Goal: Information Seeking & Learning: Learn about a topic

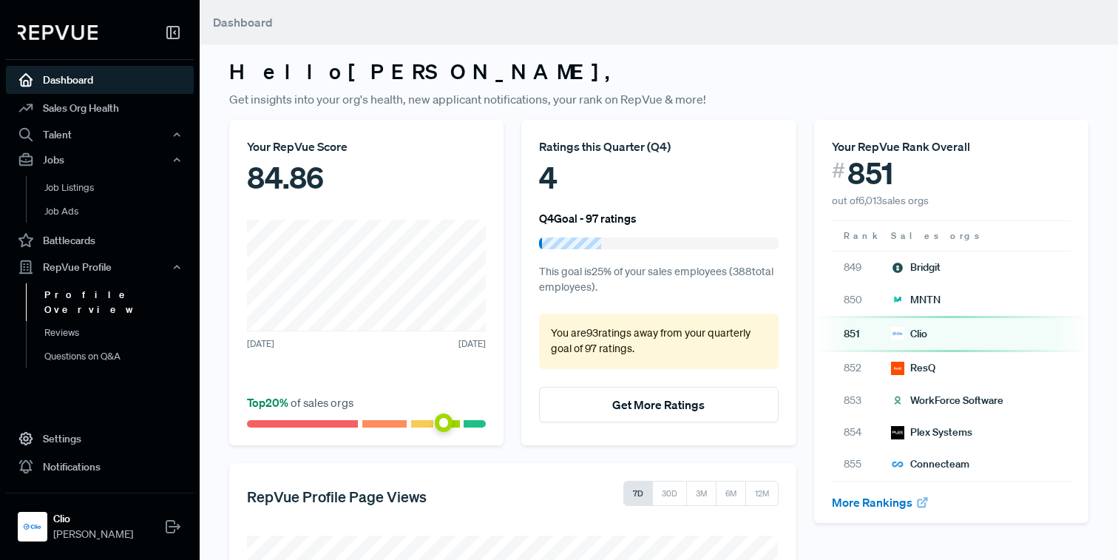
click at [78, 296] on link "Profile Overview" at bounding box center [120, 302] width 188 height 38
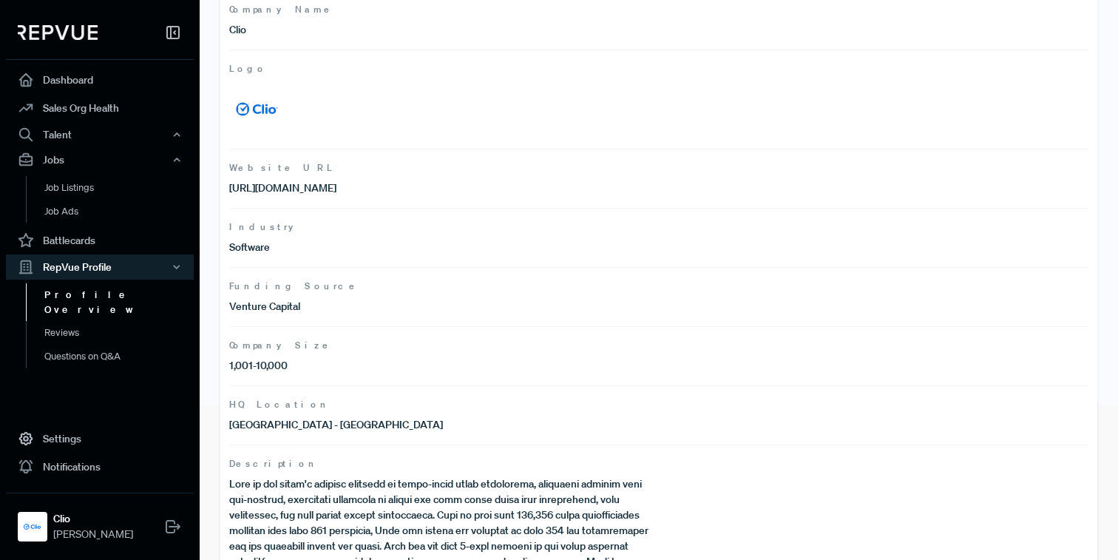
scroll to position [287, 0]
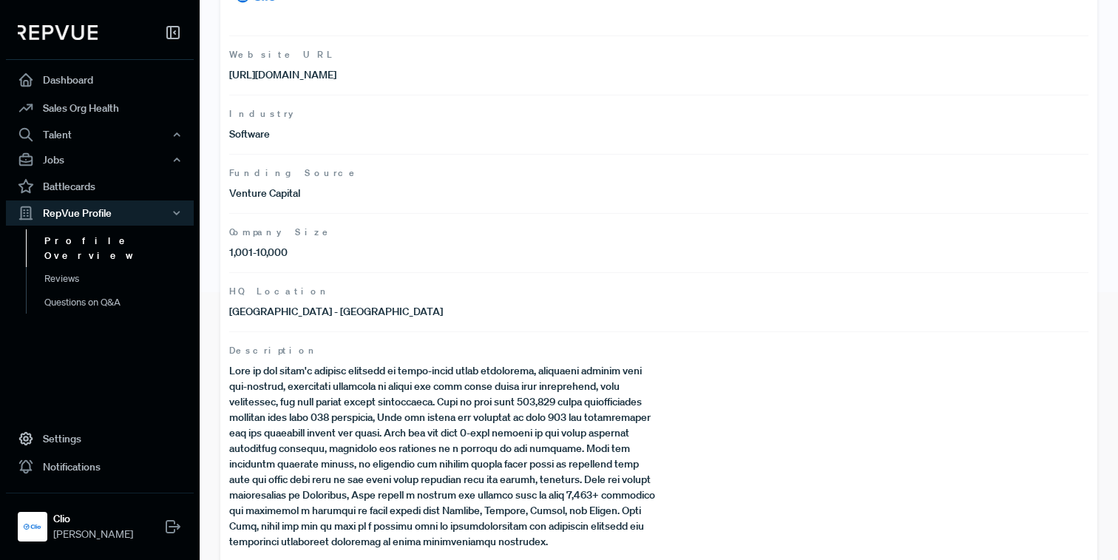
scroll to position [287, 0]
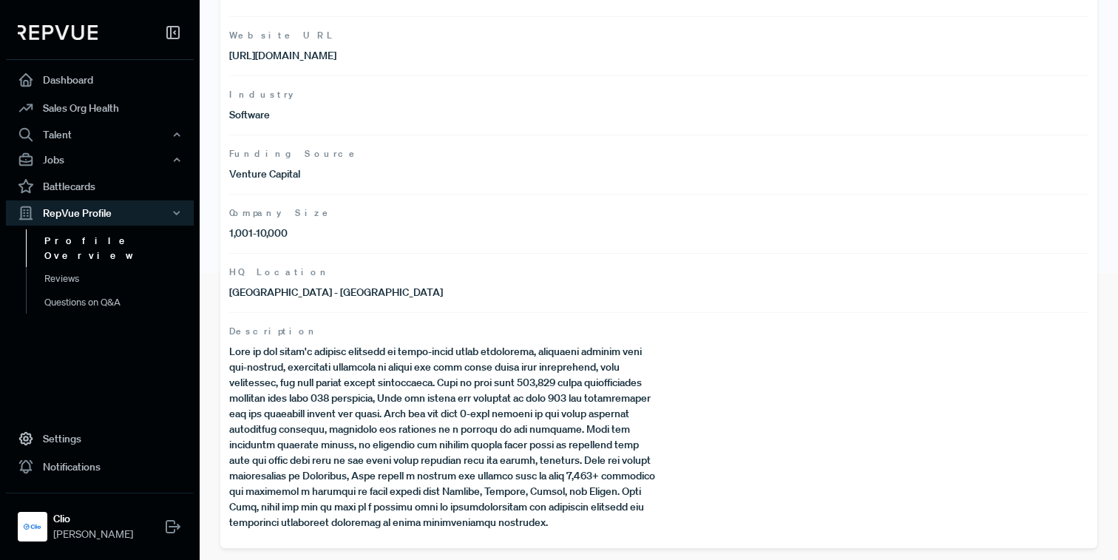
drag, startPoint x: 339, startPoint y: 58, endPoint x: 214, endPoint y: 58, distance: 124.2
click at [214, 58] on div "Profile Summary This is the basic information associated to your RepVue profile…" at bounding box center [659, 136] width 918 height 846
copy p "[URL][DOMAIN_NAME]"
click at [379, 221] on article "Company Size 1,001-10,000" at bounding box center [658, 223] width 859 height 59
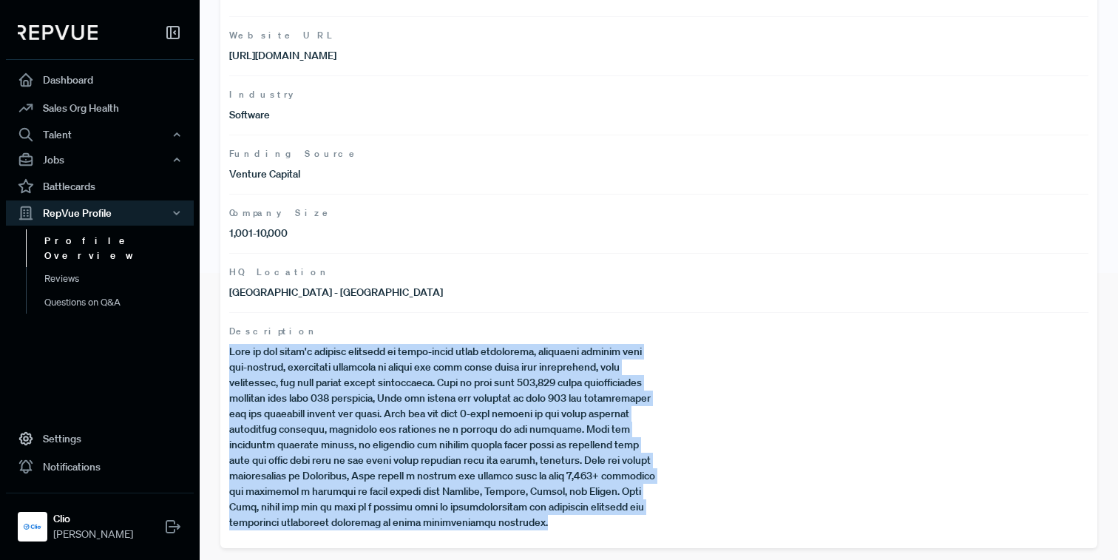
drag, startPoint x: 481, startPoint y: 523, endPoint x: 227, endPoint y: 358, distance: 302.5
click at [227, 358] on div "Profile Summary This is the basic information associated to your RepVue profile…" at bounding box center [658, 160] width 877 height 776
copy p "Clio is the world's leading provider of cloud-based legal technology, providing…"
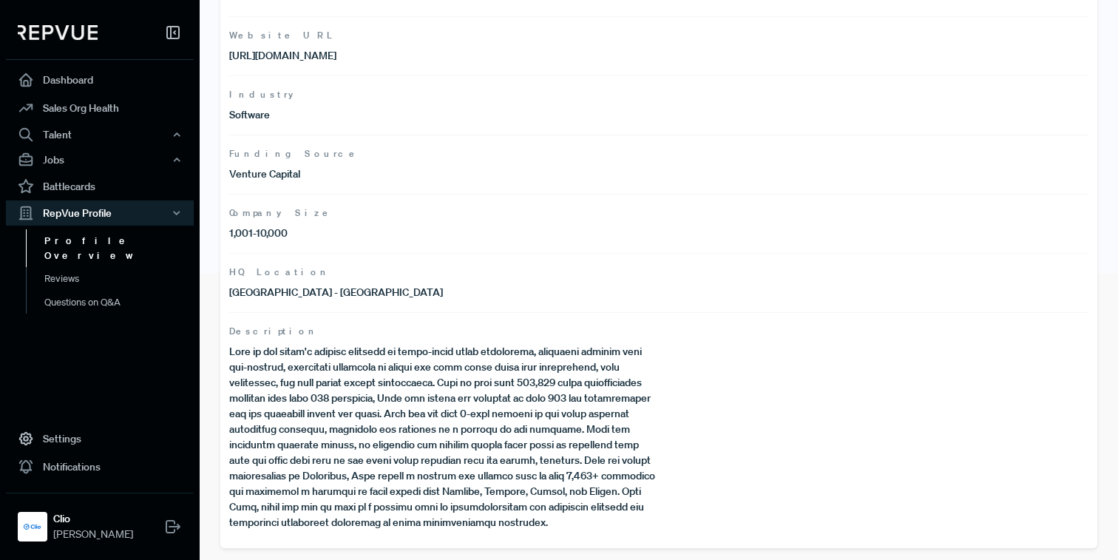
click at [288, 126] on article "Industry Software" at bounding box center [658, 104] width 859 height 59
